Goal: Navigation & Orientation: Find specific page/section

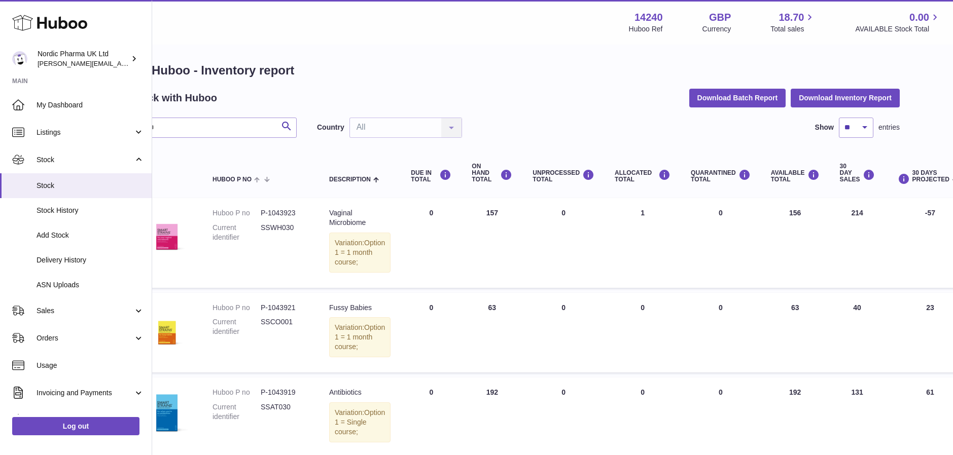
scroll to position [0, 37]
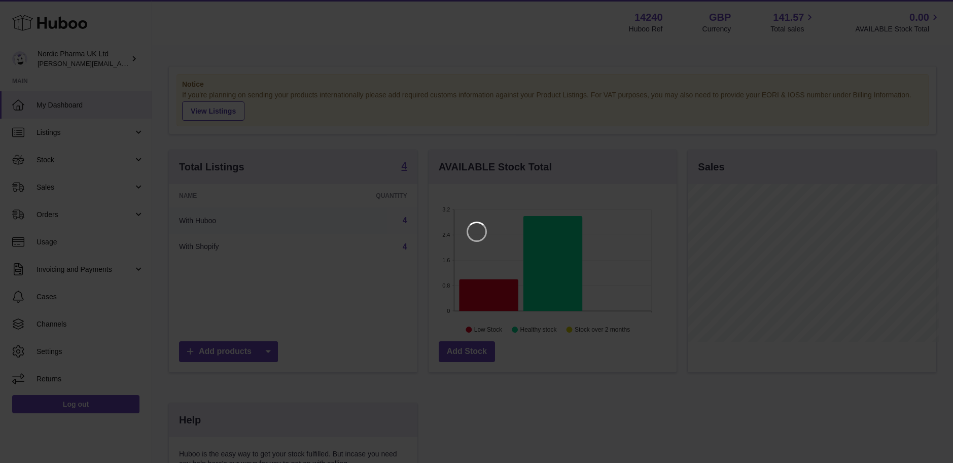
scroll to position [158, 250]
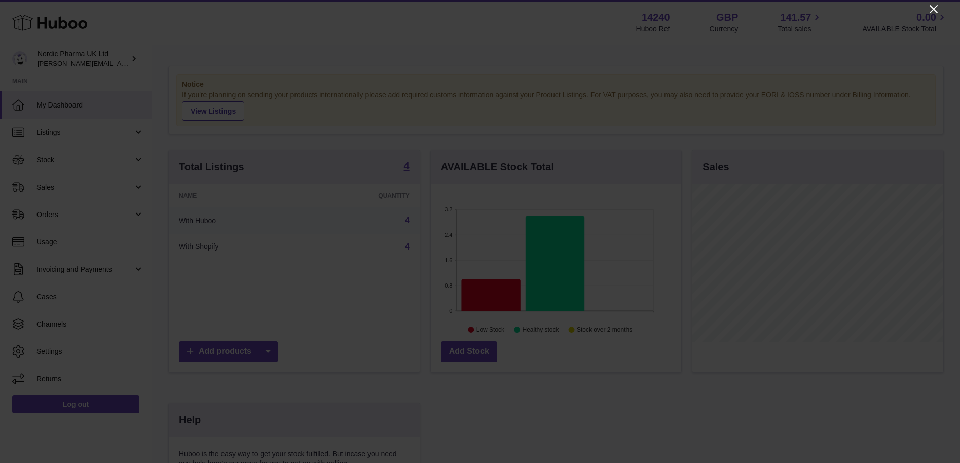
click at [934, 8] on icon "Close" at bounding box center [934, 9] width 12 height 12
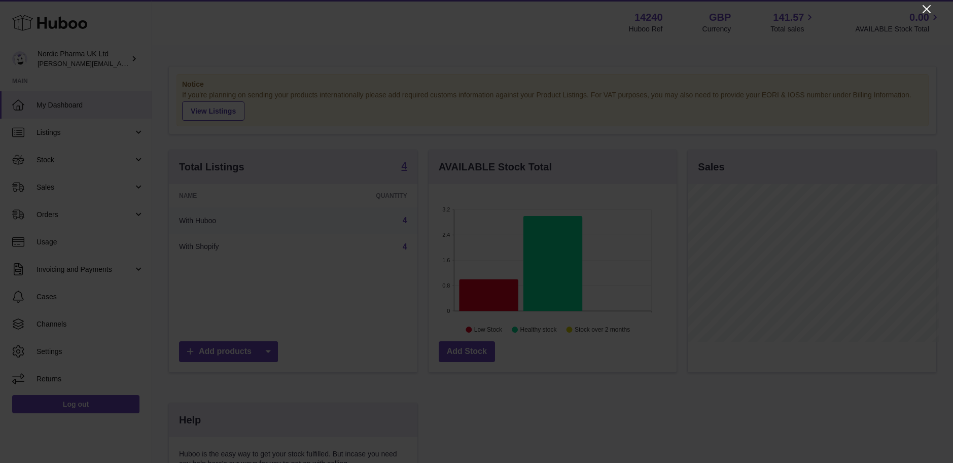
scroll to position [506825, 506735]
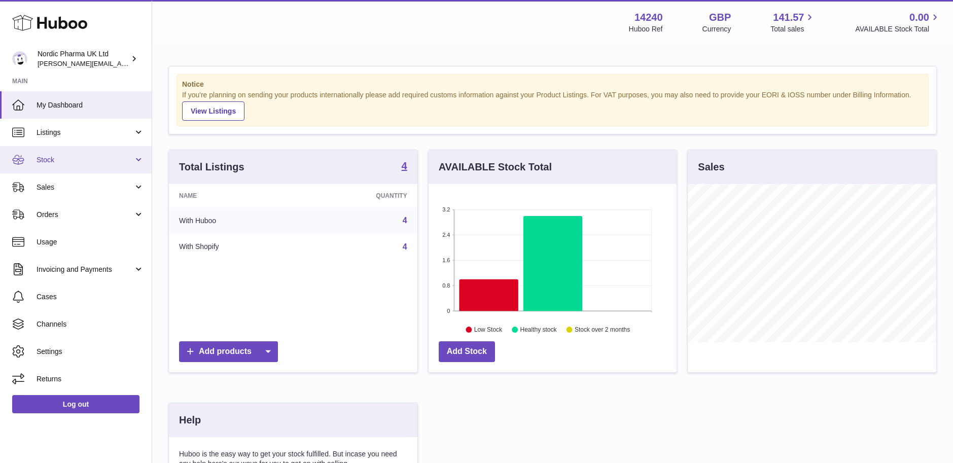
click at [54, 165] on link "Stock" at bounding box center [76, 159] width 152 height 27
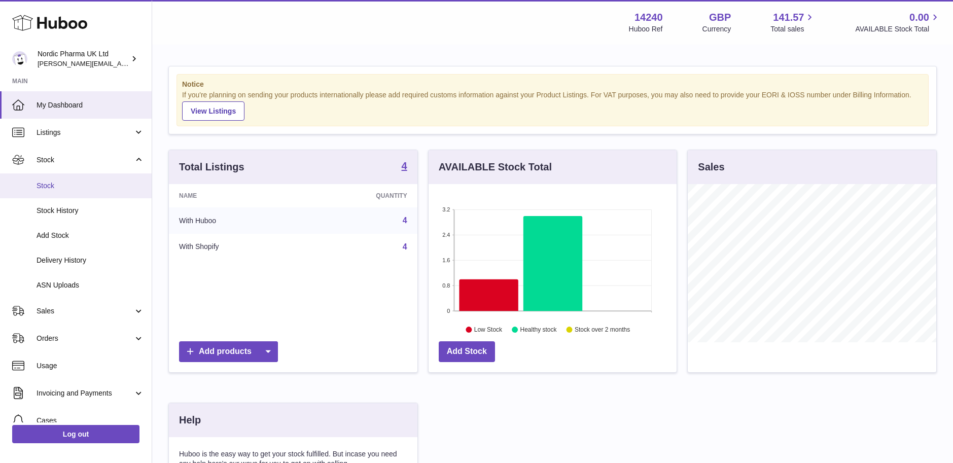
click at [46, 190] on span "Stock" at bounding box center [90, 186] width 107 height 10
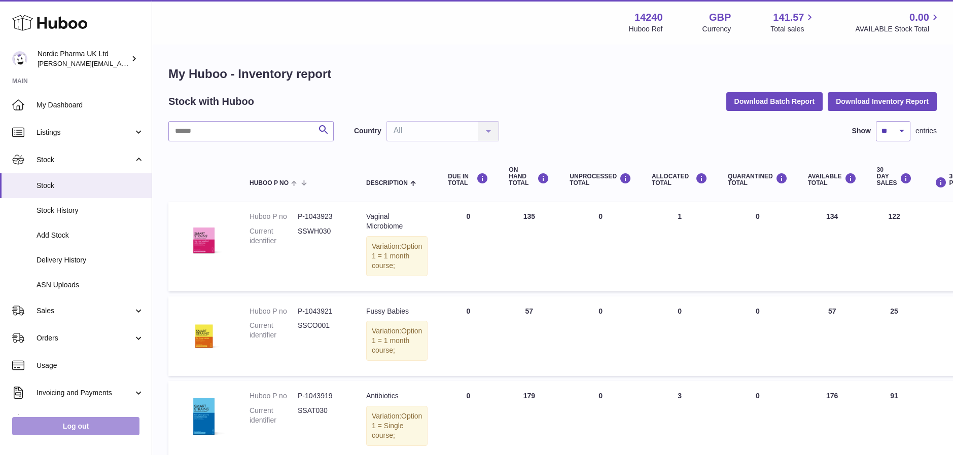
click at [88, 431] on link "Log out" at bounding box center [75, 426] width 127 height 18
